Goal: Complete application form

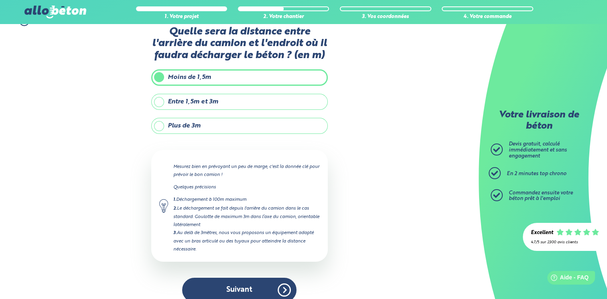
scroll to position [25, 0]
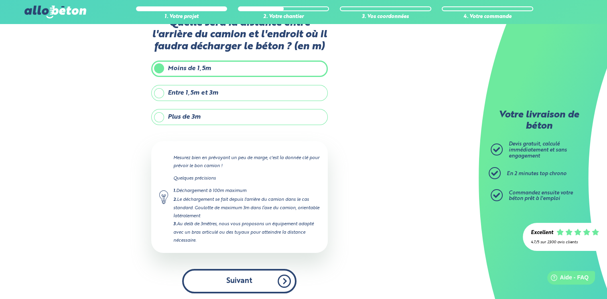
click at [251, 277] on button "Suivant" at bounding box center [239, 281] width 114 height 24
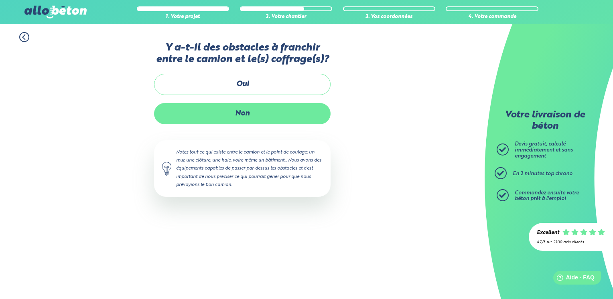
click at [236, 116] on label "Non" at bounding box center [242, 113] width 176 height 21
click at [0, 0] on input "Non" at bounding box center [0, 0] width 0 height 0
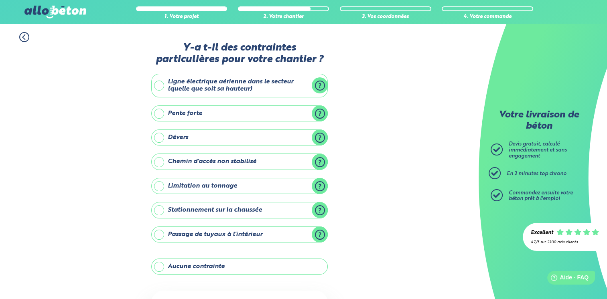
scroll to position [71, 0]
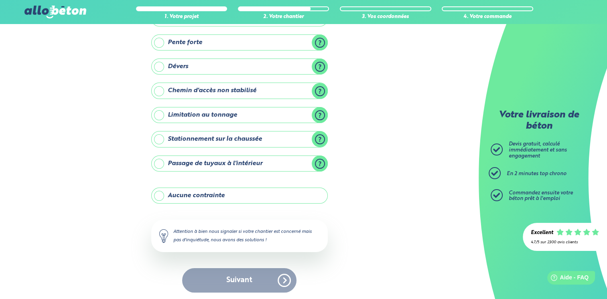
click at [158, 194] on label "Aucune contrainte" at bounding box center [239, 196] width 176 height 16
click at [0, 0] on input "Aucune contrainte" at bounding box center [0, 0] width 0 height 0
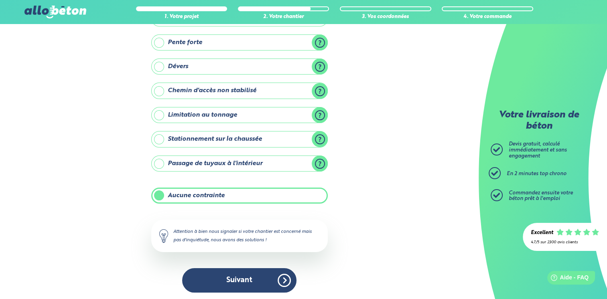
scroll to position [71, 0]
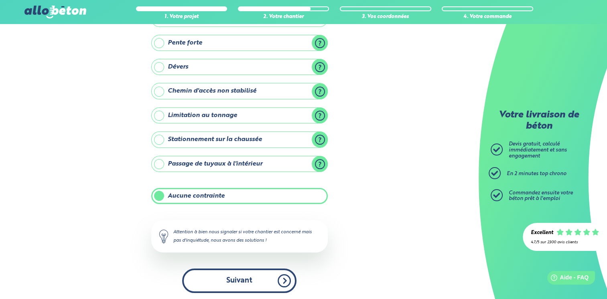
click at [223, 278] on button "Suivant" at bounding box center [239, 281] width 114 height 24
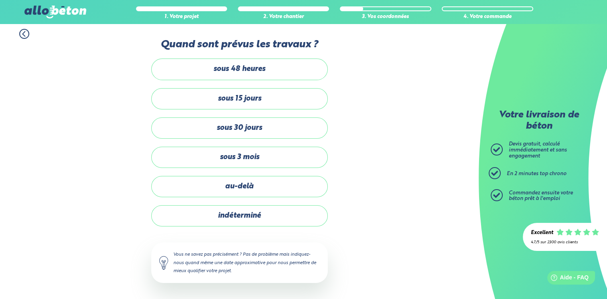
scroll to position [2, 0]
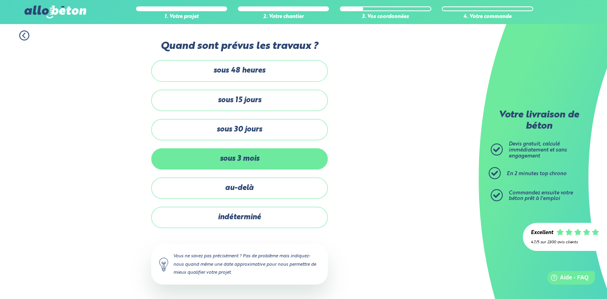
click at [230, 158] on label "sous 3 mois" at bounding box center [239, 158] width 176 height 21
click at [0, 0] on input "sous 3 mois" at bounding box center [0, 0] width 0 height 0
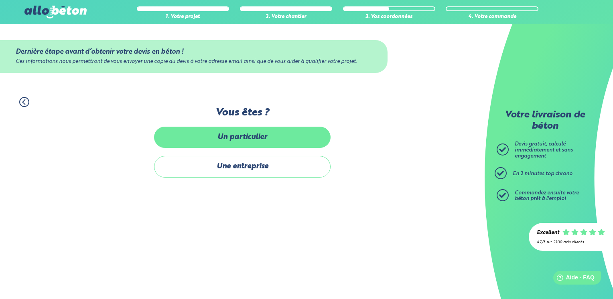
click at [249, 138] on label "Un particulier" at bounding box center [242, 137] width 176 height 21
click at [0, 0] on input "Un particulier" at bounding box center [0, 0] width 0 height 0
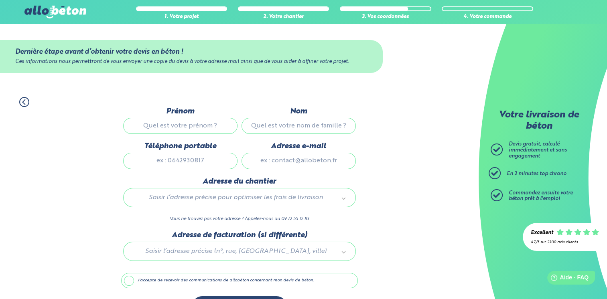
click at [158, 126] on input "Prénom" at bounding box center [180, 126] width 114 height 16
type input "l"
type input "[PERSON_NAME]"
click at [279, 126] on input "Nom" at bounding box center [298, 126] width 114 height 16
type input "sabathe"
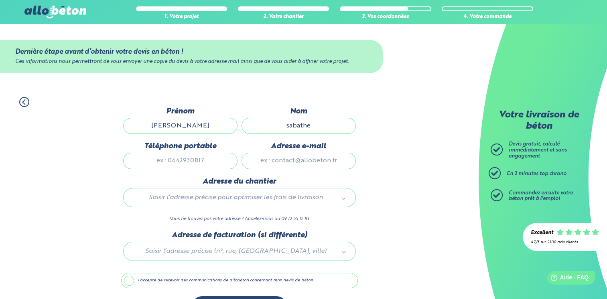
click at [184, 160] on input "Téléphone portable" at bounding box center [180, 161] width 114 height 16
click at [208, 158] on input "Téléphone portable" at bounding box center [180, 161] width 114 height 16
type input "0666571329"
click at [279, 160] on input "Adresse e-mail" at bounding box center [298, 161] width 114 height 16
type input "[EMAIL_ADDRESS][DOMAIN_NAME]"
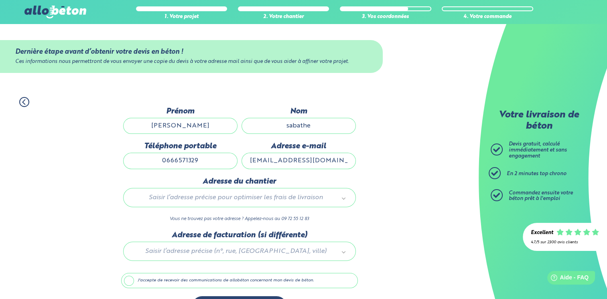
scroll to position [24, 0]
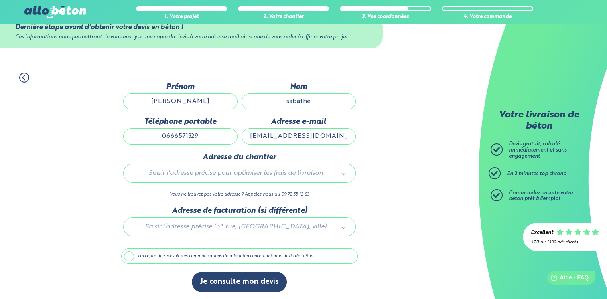
click at [130, 256] on label "J'accepte de recevoir des communications de allobéton concernant mon devis de b…" at bounding box center [239, 256] width 237 height 15
click at [0, 0] on input "J'accepte de recevoir des communications de allobéton concernant mon devis de b…" at bounding box center [0, 0] width 0 height 0
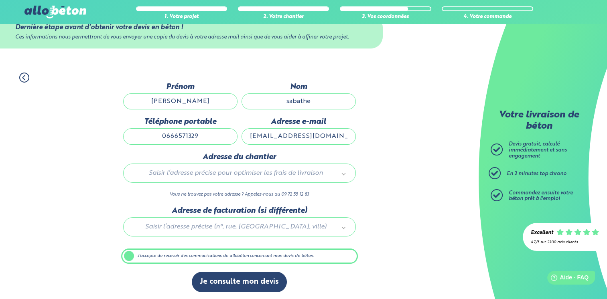
scroll to position [24, 0]
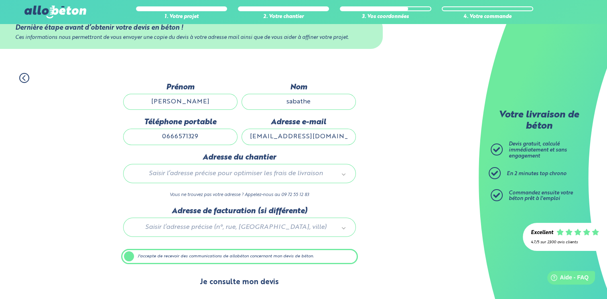
click at [234, 282] on button "Je consulte mon devis" at bounding box center [239, 282] width 95 height 20
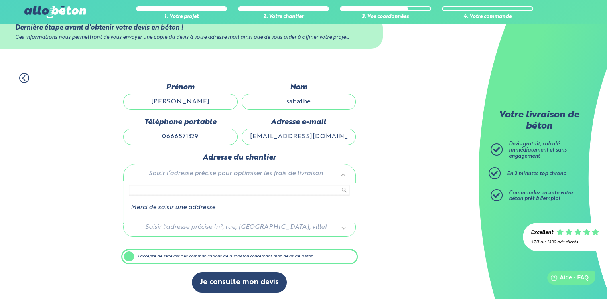
type input "8"
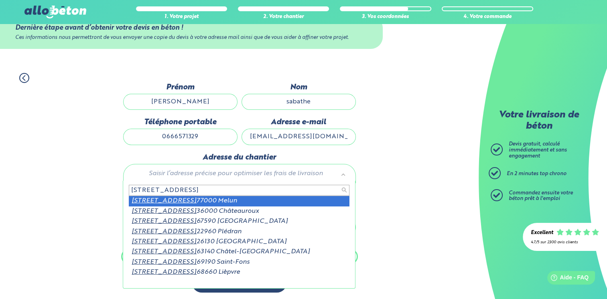
click at [192, 191] on input "[STREET_ADDRESS]" at bounding box center [239, 190] width 221 height 11
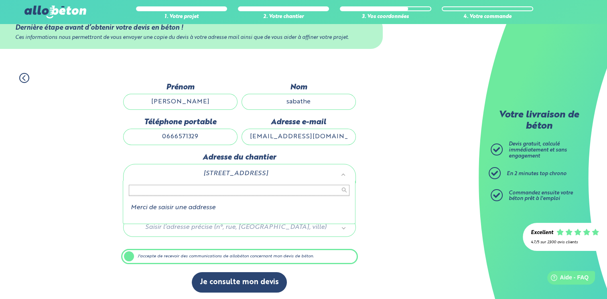
click at [137, 188] on input "text" at bounding box center [239, 190] width 221 height 11
type input "9"
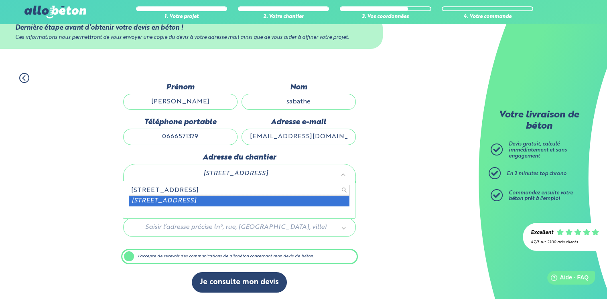
type input "[STREET_ADDRESS]"
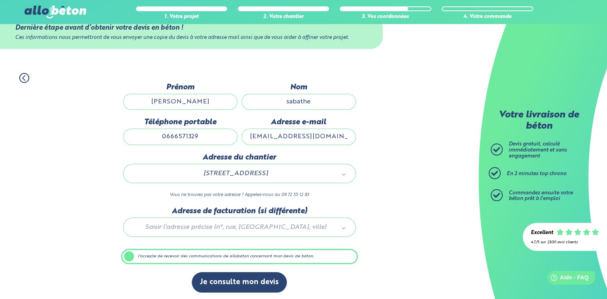
click at [130, 255] on label "J'accepte de recevoir des communications de allobéton concernant mon devis de b…" at bounding box center [239, 256] width 237 height 15
click at [0, 0] on input "J'accepte de recevoir des communications de allobéton concernant mon devis de b…" at bounding box center [0, 0] width 0 height 0
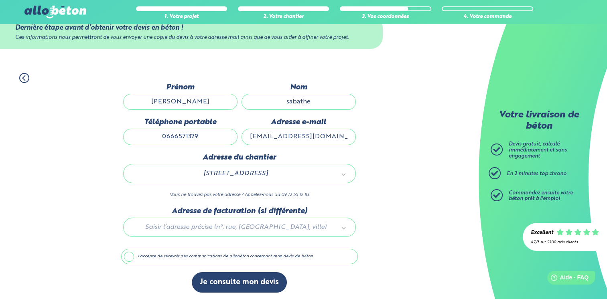
click at [130, 254] on label "J'accepte de recevoir des communications de allobéton concernant mon devis de b…" at bounding box center [239, 256] width 237 height 15
click at [0, 0] on input "J'accepte de recevoir des communications de allobéton concernant mon devis de b…" at bounding box center [0, 0] width 0 height 0
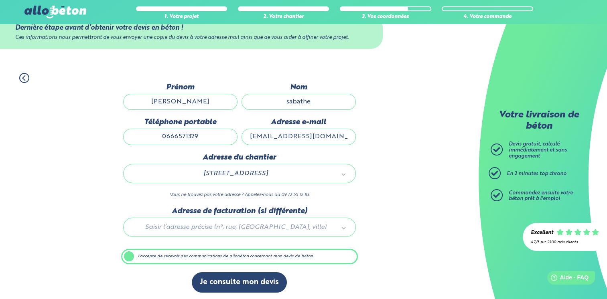
click at [226, 223] on div at bounding box center [239, 226] width 237 height 38
click at [137, 102] on input "[PERSON_NAME]" at bounding box center [180, 102] width 114 height 16
click at [310, 101] on input "sabathe" at bounding box center [298, 102] width 114 height 16
type input "s"
type input "SABATHE"
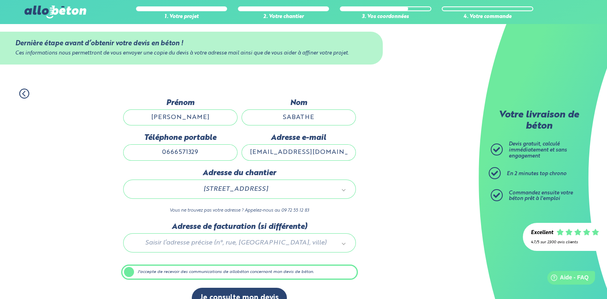
scroll to position [0, 0]
